Goal: Transaction & Acquisition: Purchase product/service

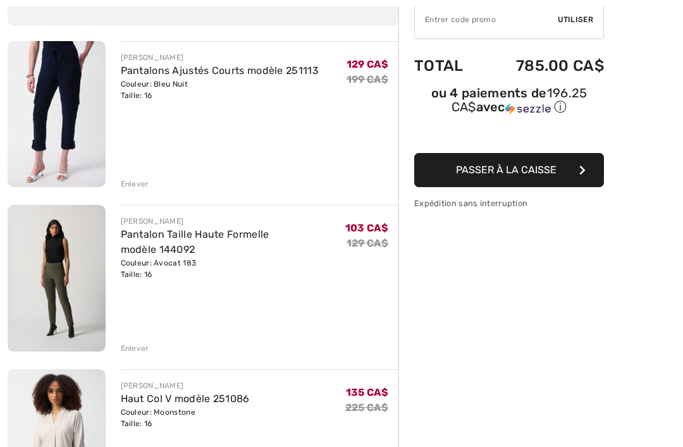
scroll to position [125, 0]
click at [137, 349] on div "Enlever" at bounding box center [135, 348] width 28 height 11
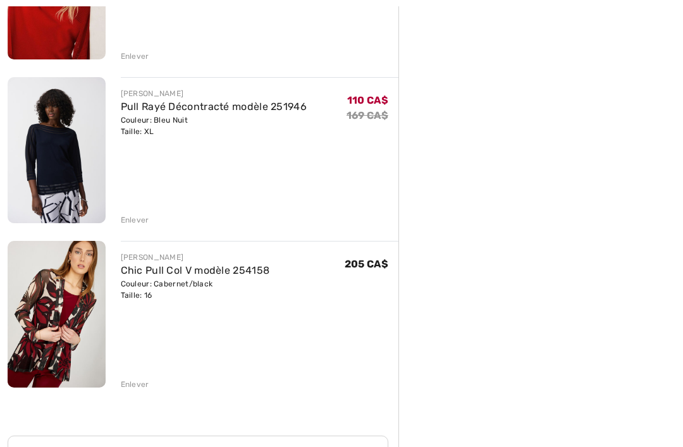
scroll to position [581, 0]
click at [130, 389] on div "Enlever" at bounding box center [135, 384] width 28 height 11
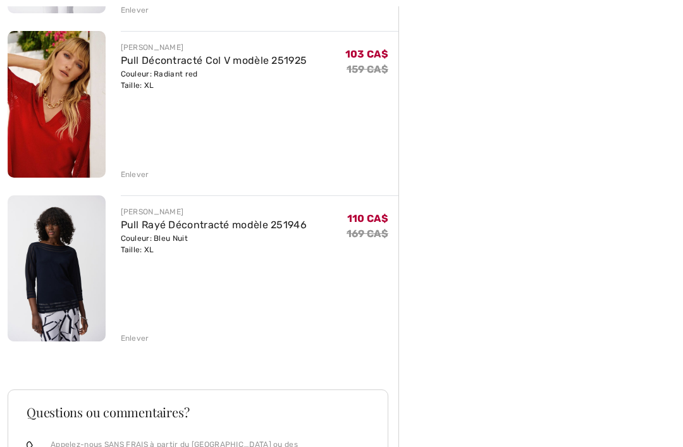
scroll to position [463, 0]
click at [65, 276] on img at bounding box center [57, 268] width 98 height 146
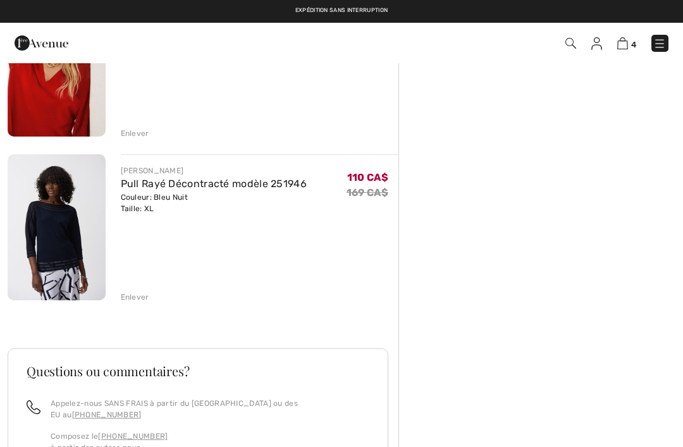
click at [62, 113] on img at bounding box center [57, 63] width 98 height 147
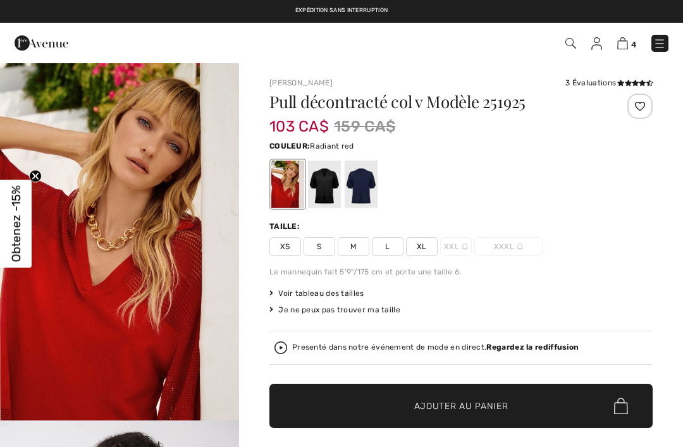
checkbox input "true"
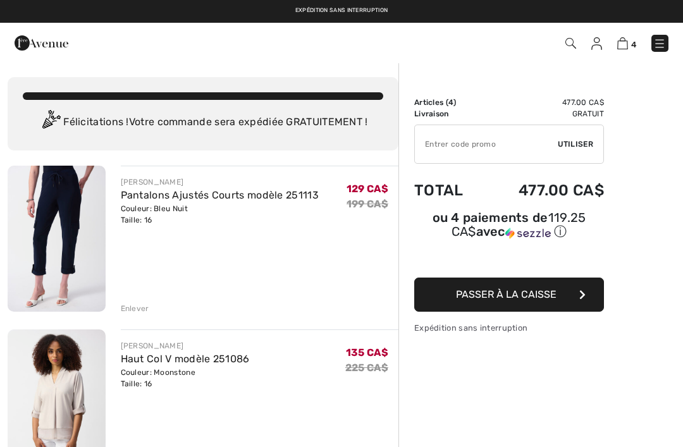
click at [567, 300] on button "Passer à la caisse" at bounding box center [509, 295] width 190 height 34
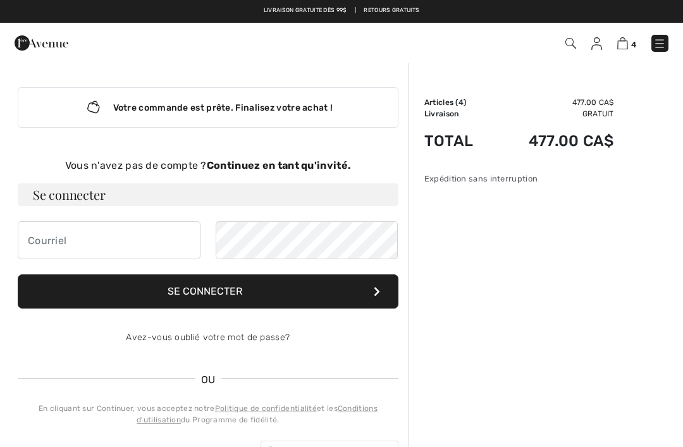
click at [327, 169] on strong "Continuez en tant qu'invité." at bounding box center [279, 165] width 144 height 12
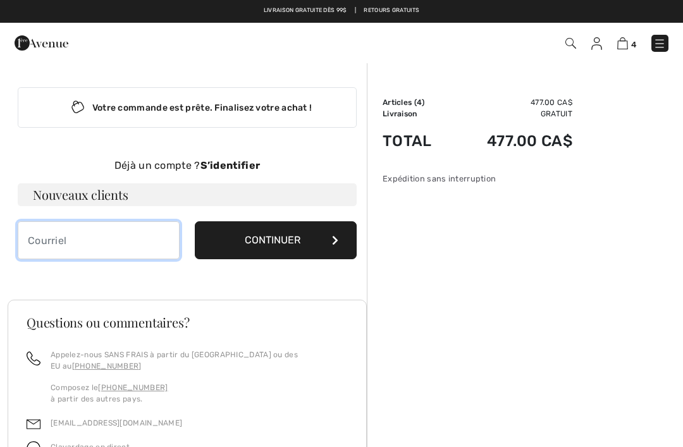
click at [149, 237] on input "email" at bounding box center [99, 240] width 162 height 38
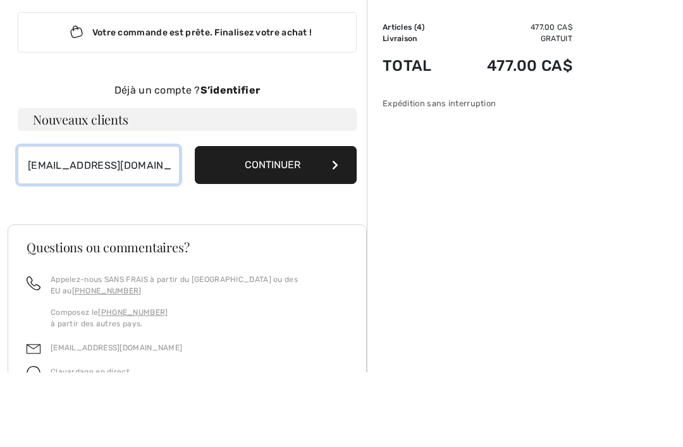
type input "[EMAIL_ADDRESS][DOMAIN_NAME]"
click at [280, 221] on button "Continuer" at bounding box center [276, 240] width 162 height 38
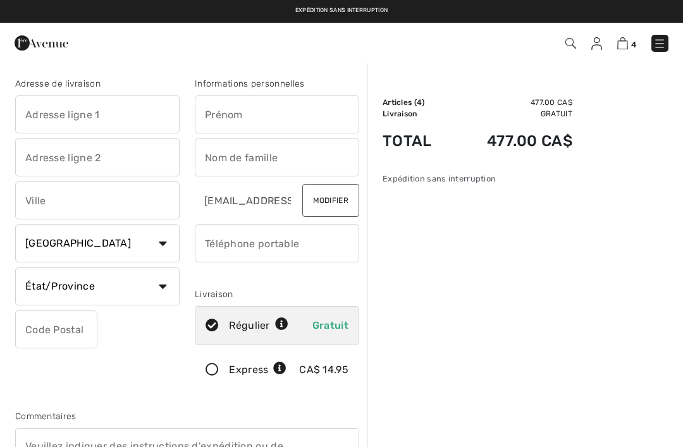
click at [132, 113] on input "text" at bounding box center [97, 115] width 164 height 38
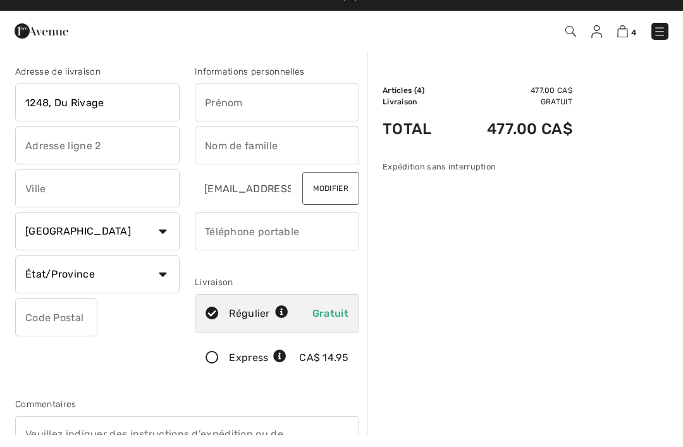
type input "1248, Du Rivage"
click at [48, 187] on input "text" at bounding box center [97, 201] width 164 height 38
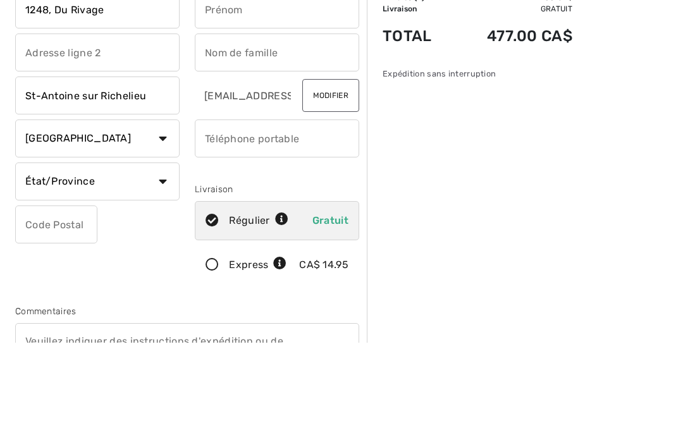
type input "St-Antoine sur Richelieu"
click at [161, 268] on select "État/Province Alberta Colombie-Britannique Ile-du-Prince-Edward Manitoba Nouvea…" at bounding box center [97, 287] width 164 height 38
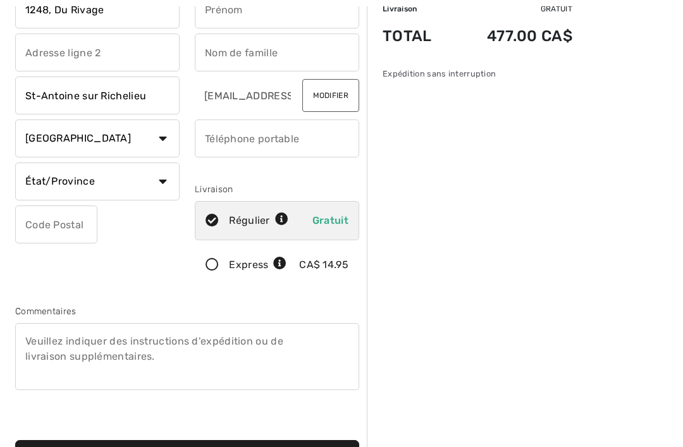
select select "QC"
click at [49, 219] on input "text" at bounding box center [56, 225] width 82 height 38
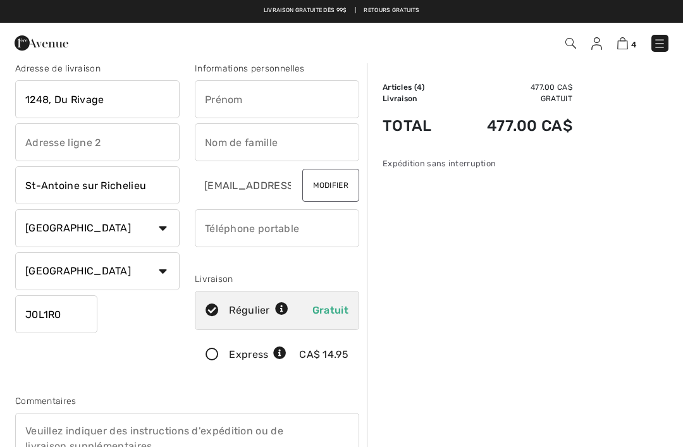
scroll to position [0, 0]
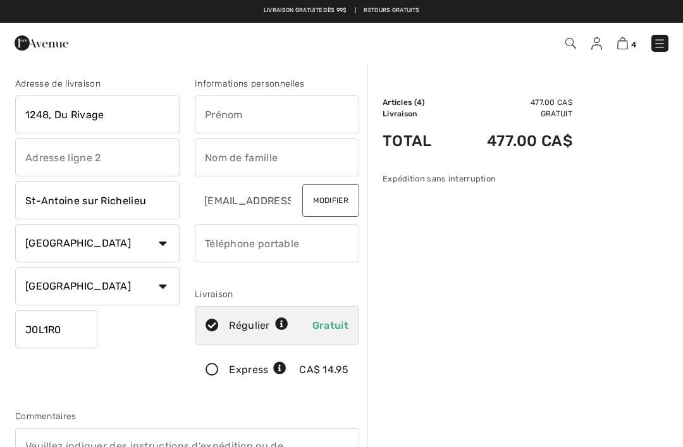
type input "J0L1R0"
click at [288, 114] on input "text" at bounding box center [277, 115] width 164 height 38
type input "Isabelle"
click at [291, 155] on input "text" at bounding box center [277, 158] width 164 height 38
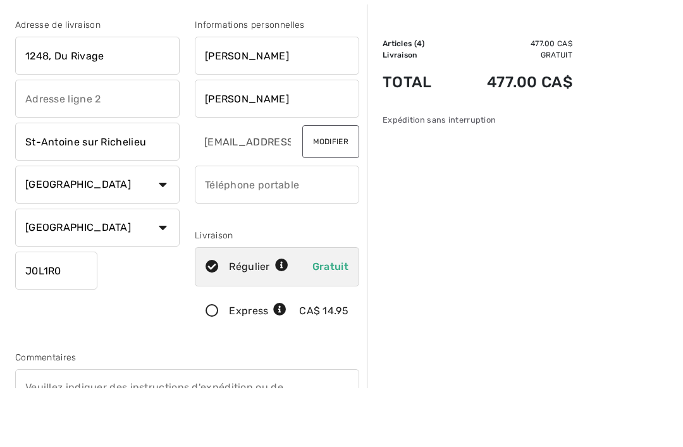
type input "Collette"
click at [283, 225] on input "phone" at bounding box center [277, 244] width 164 height 38
click at [300, 139] on input "Collette" at bounding box center [277, 158] width 164 height 38
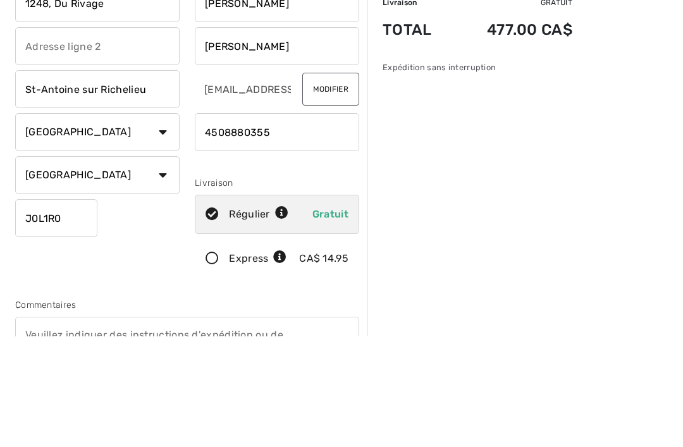
click at [305, 225] on input "phone" at bounding box center [277, 244] width 164 height 38
click at [225, 225] on input "phone" at bounding box center [277, 244] width 164 height 38
type input "4508880355"
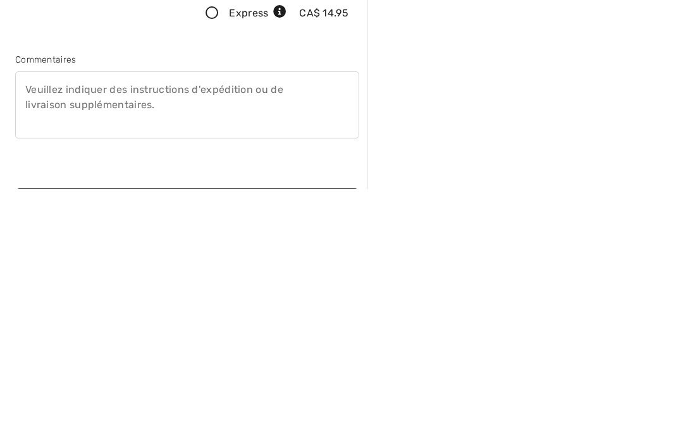
scroll to position [99, 0]
click at [133, 329] on textarea at bounding box center [187, 362] width 344 height 67
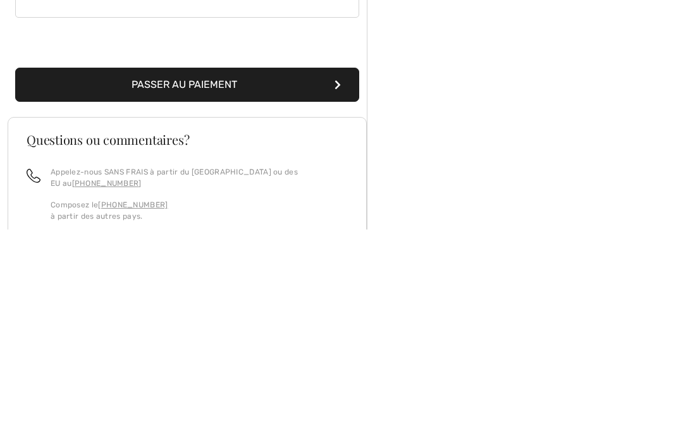
scroll to position [261, 0]
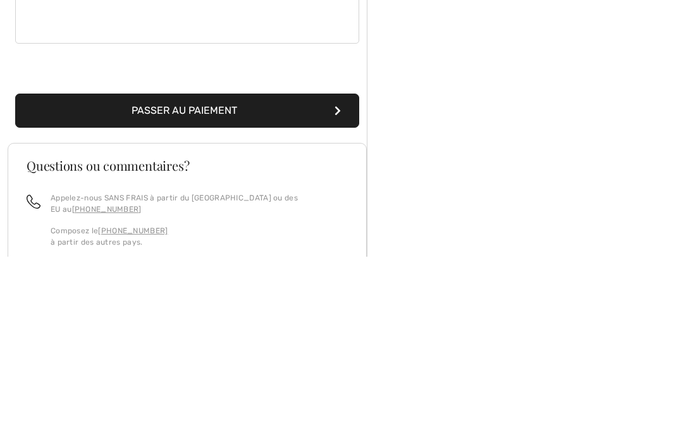
type textarea "Laissez sur le balcon"
click at [213, 285] on button "Passer au paiement" at bounding box center [187, 302] width 344 height 34
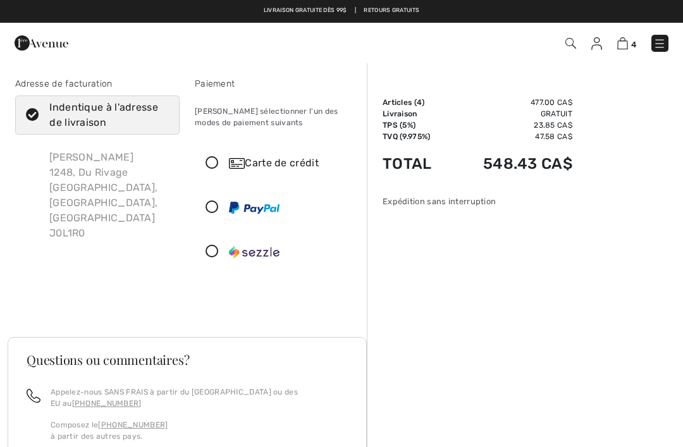
click at [296, 170] on div "Carte de crédit" at bounding box center [289, 163] width 121 height 15
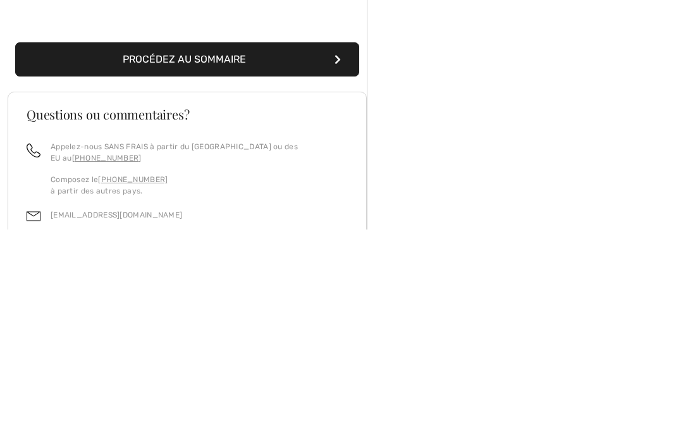
scroll to position [217, 0]
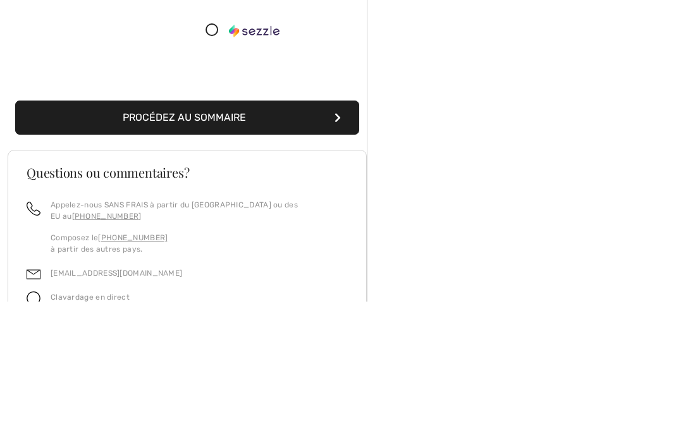
click at [336, 259] on icon "submit" at bounding box center [338, 264] width 6 height 10
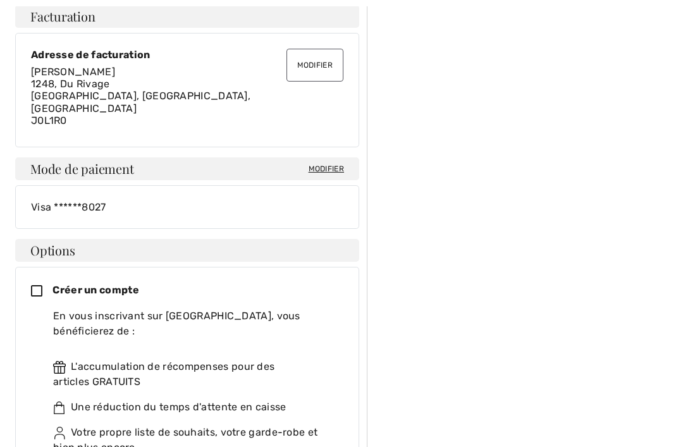
scroll to position [392, 0]
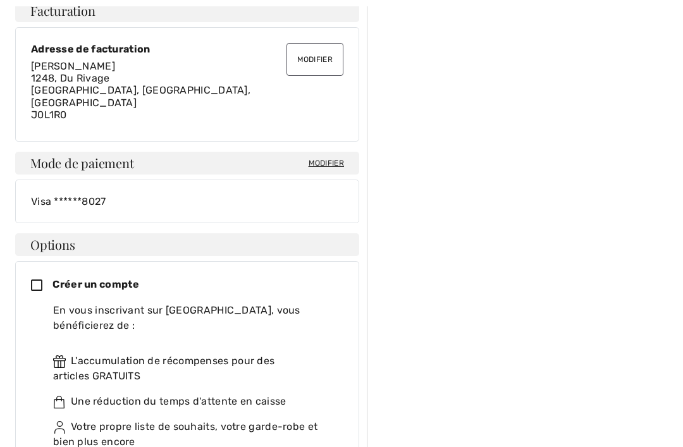
click at [35, 280] on icon at bounding box center [42, 286] width 22 height 13
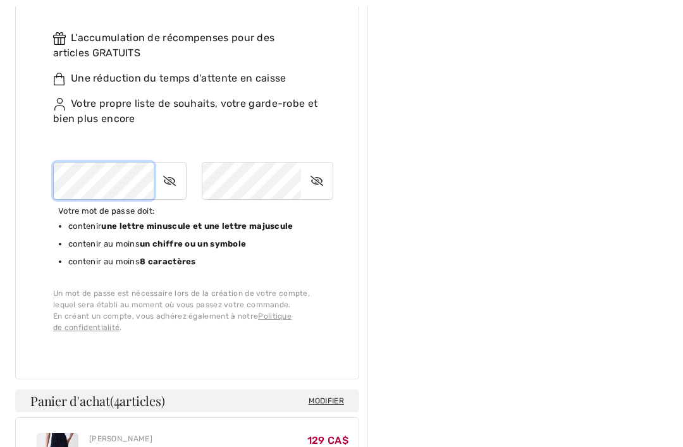
scroll to position [715, 0]
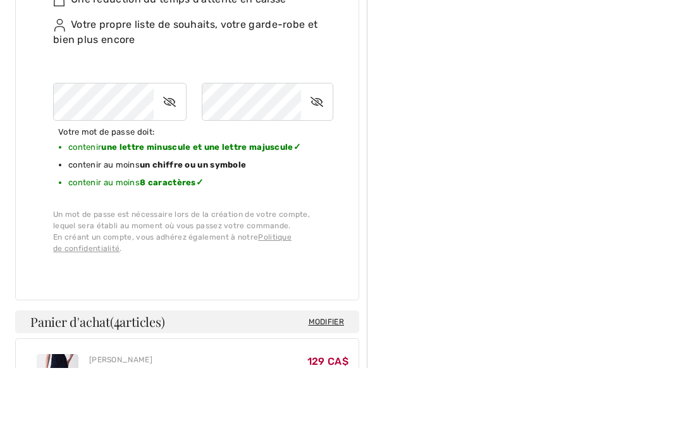
click at [240, 240] on b "un chiffre ou un symbole" at bounding box center [193, 244] width 106 height 9
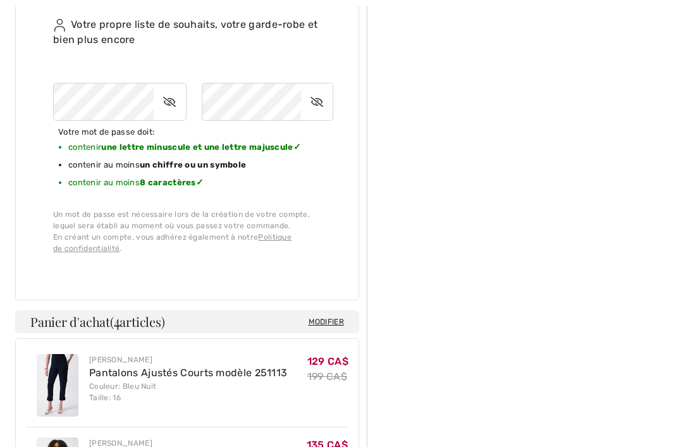
click at [316, 87] on icon at bounding box center [317, 101] width 32 height 29
click at [323, 87] on icon at bounding box center [317, 101] width 30 height 29
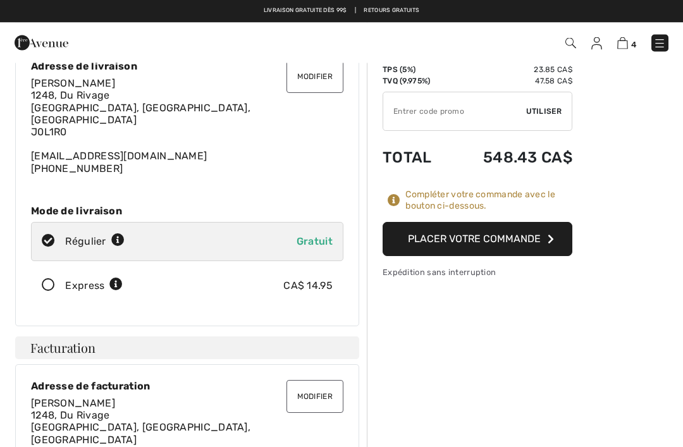
scroll to position [56, 0]
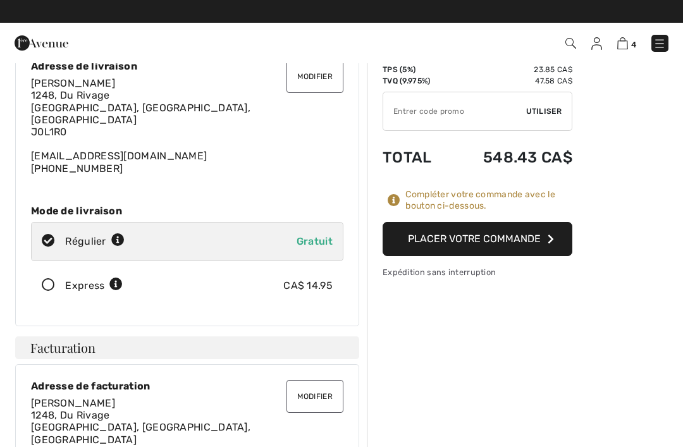
click at [513, 244] on button "Placer votre commande" at bounding box center [478, 239] width 190 height 34
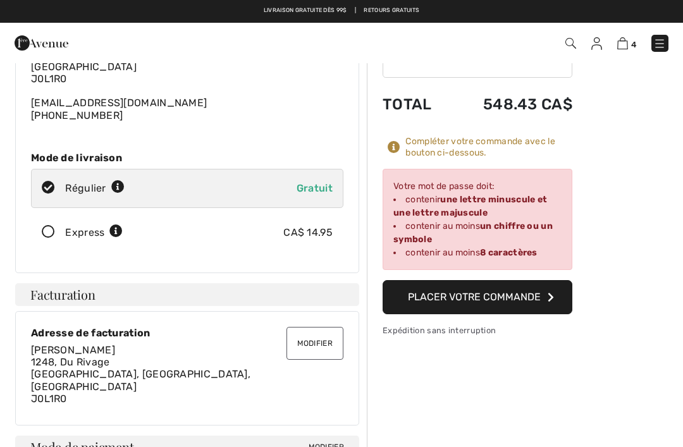
scroll to position [108, 0]
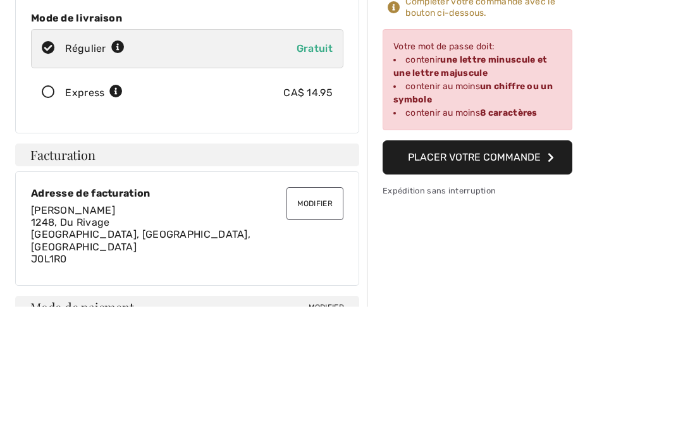
click at [526, 281] on button "Placer votre commande" at bounding box center [478, 298] width 190 height 34
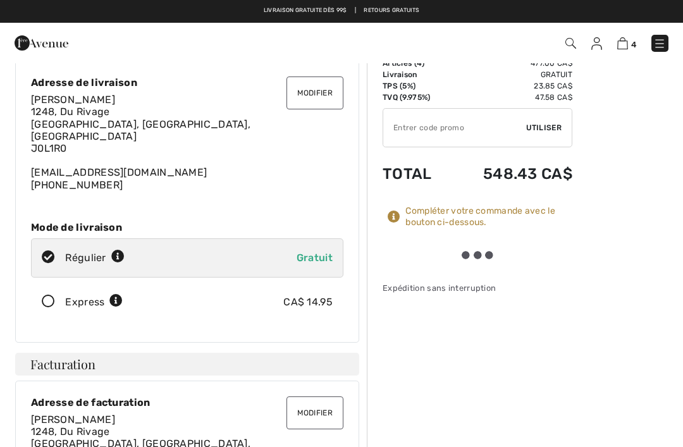
scroll to position [30, 0]
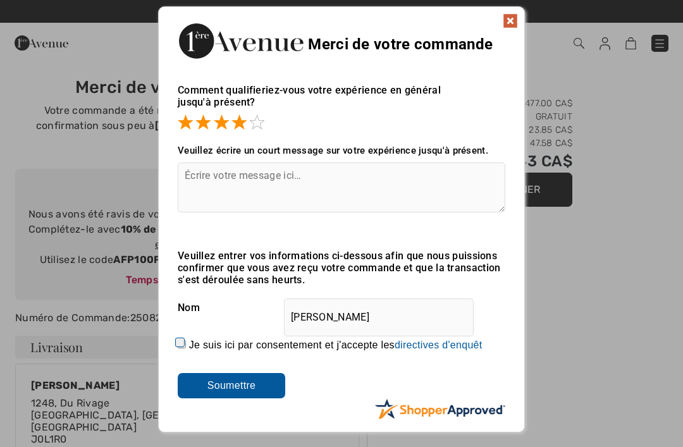
click at [507, 23] on img at bounding box center [510, 20] width 15 height 15
